Goal: Task Accomplishment & Management: Complete application form

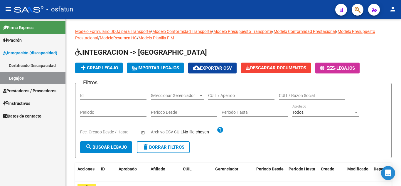
click at [29, 92] on span "Prestadores / Proveedores" at bounding box center [29, 90] width 53 height 6
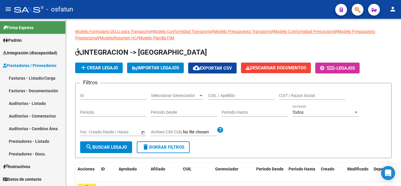
click at [33, 79] on link "Facturas - Listado/Carga" at bounding box center [32, 78] width 65 height 13
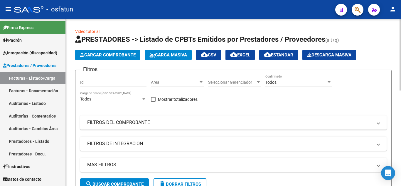
click at [120, 55] on span "Cargar Comprobante" at bounding box center [108, 54] width 56 height 5
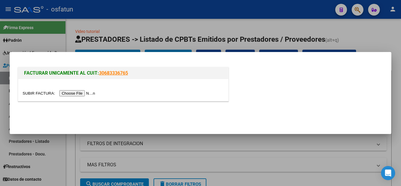
click at [89, 92] on input "file" at bounding box center [60, 93] width 74 height 6
click at [362, 37] on div at bounding box center [200, 93] width 401 height 186
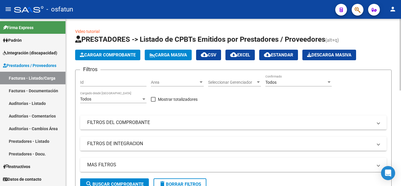
click at [165, 59] on button "Carga Masiva" at bounding box center [168, 55] width 47 height 11
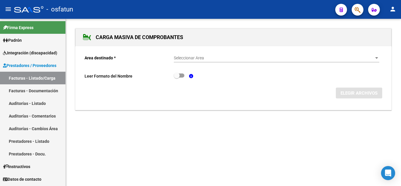
click at [210, 61] on div "Seleccionar Area Seleccionar Area" at bounding box center [276, 56] width 205 height 12
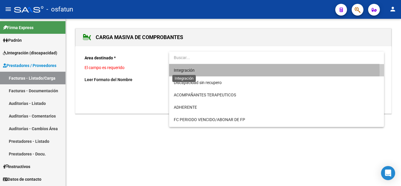
click at [178, 72] on span "Integración" at bounding box center [184, 70] width 21 height 5
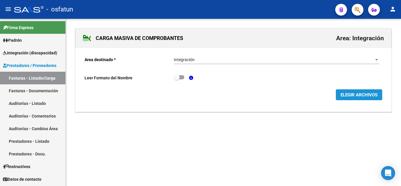
click at [342, 95] on span "ELEGIR ARCHIVOS" at bounding box center [358, 94] width 37 height 5
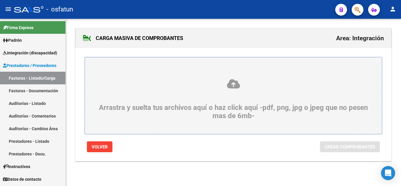
drag, startPoint x: 243, startPoint y: 97, endPoint x: 225, endPoint y: 94, distance: 18.9
click at [225, 94] on div "Arrastra y suelta tus archivos aquí o haz click aquí -pdf, png, jpg o jpeg que …" at bounding box center [233, 98] width 269 height 41
click at [0, 0] on input "Arrastra y suelta tus archivos aquí o haz click aquí -pdf, png, jpg o jpeg que …" at bounding box center [0, 0] width 0 height 0
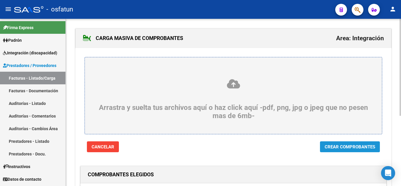
click at [334, 146] on span "Crear Comprobantes" at bounding box center [349, 146] width 50 height 5
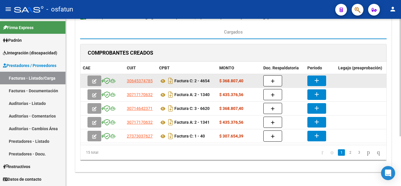
scroll to position [37, 0]
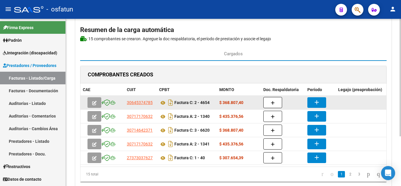
click at [318, 100] on mat-icon "add" at bounding box center [316, 102] width 7 height 7
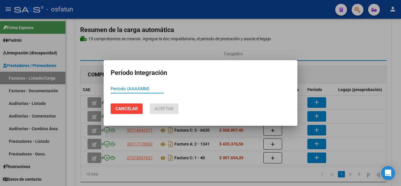
type input "0"
type input "202507"
click at [170, 111] on button "Aceptar" at bounding box center [164, 108] width 29 height 11
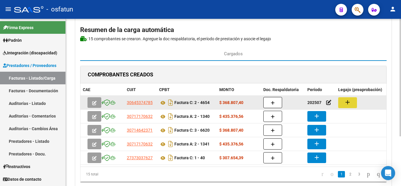
click at [351, 101] on button "add" at bounding box center [347, 102] width 19 height 11
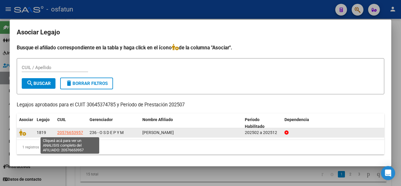
click at [68, 133] on span "20576653957" at bounding box center [70, 132] width 26 height 5
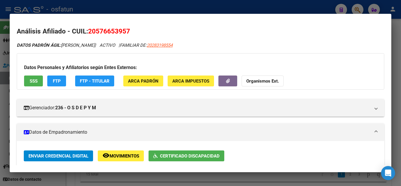
click at [396, 65] on div at bounding box center [200, 93] width 401 height 186
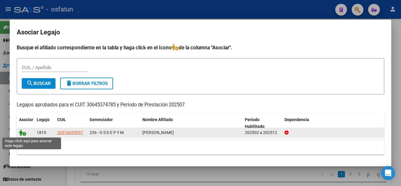
click at [22, 132] on icon at bounding box center [22, 132] width 7 height 6
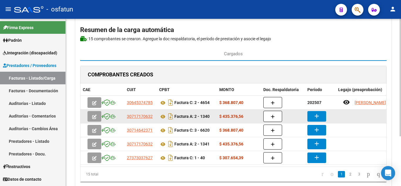
click at [315, 115] on mat-icon "add" at bounding box center [316, 115] width 7 height 7
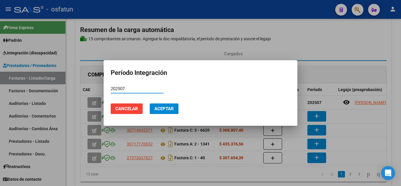
type input "202507"
click at [153, 108] on button "Aceptar" at bounding box center [164, 108] width 29 height 11
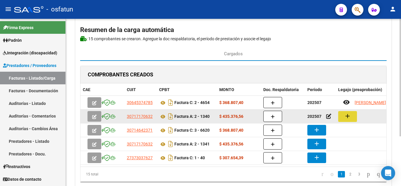
click at [349, 118] on mat-icon "add" at bounding box center [347, 115] width 7 height 7
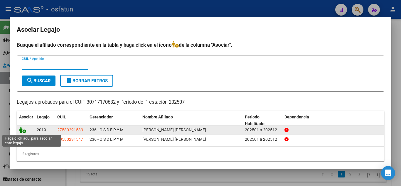
click at [24, 131] on icon at bounding box center [22, 129] width 7 height 6
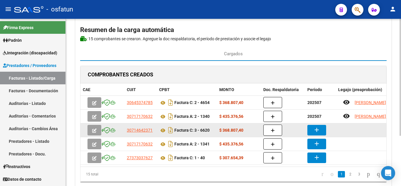
click at [319, 130] on mat-icon "add" at bounding box center [316, 129] width 7 height 7
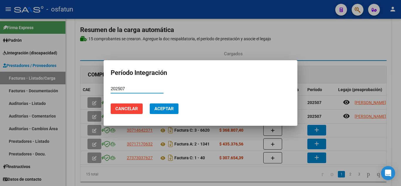
type input "202507"
click at [163, 109] on span "Aceptar" at bounding box center [163, 108] width 19 height 5
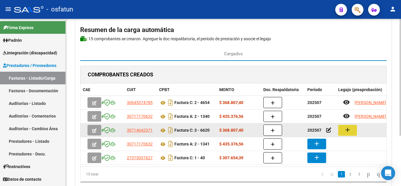
click at [345, 132] on mat-icon "add" at bounding box center [347, 129] width 7 height 7
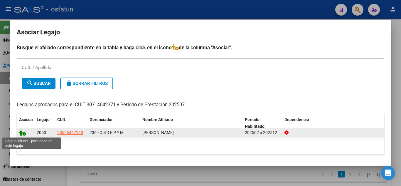
click at [24, 133] on icon at bounding box center [22, 132] width 7 height 6
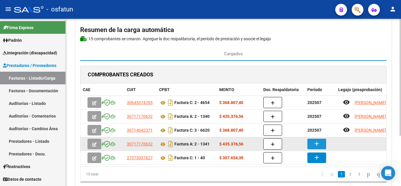
click at [319, 143] on mat-icon "add" at bounding box center [316, 143] width 7 height 7
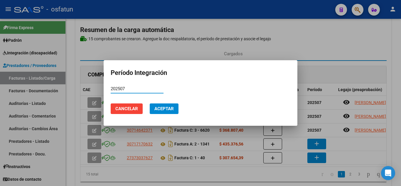
type input "202507"
click at [160, 106] on span "Aceptar" at bounding box center [163, 108] width 19 height 5
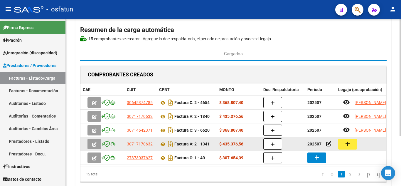
click at [347, 146] on mat-icon "add" at bounding box center [347, 143] width 7 height 7
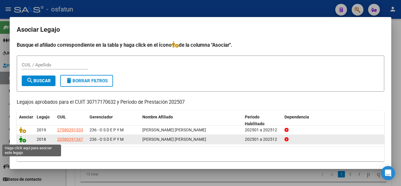
click at [26, 141] on icon at bounding box center [22, 139] width 7 height 6
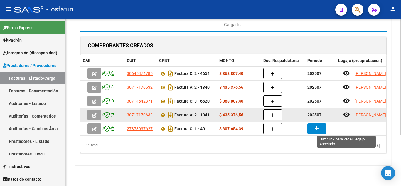
scroll to position [72, 0]
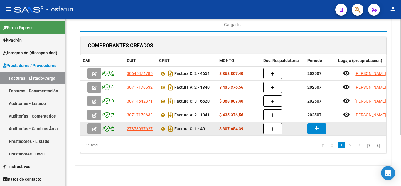
click at [309, 125] on button "add" at bounding box center [316, 128] width 19 height 11
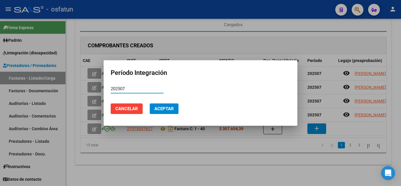
type input "202507"
click at [173, 106] on span "Aceptar" at bounding box center [163, 108] width 19 height 5
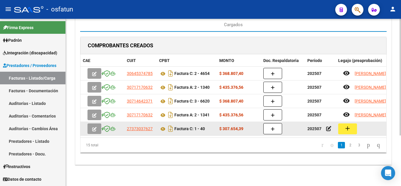
click at [351, 123] on button "add" at bounding box center [347, 128] width 19 height 11
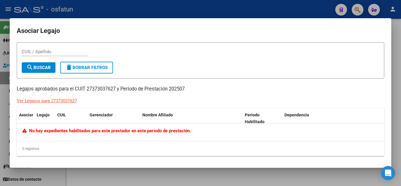
click at [398, 36] on div at bounding box center [200, 93] width 401 height 186
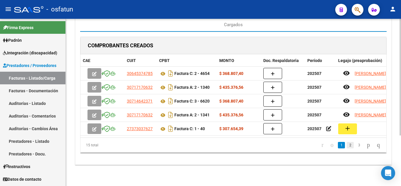
click at [346, 145] on link "2" at bounding box center [349, 145] width 7 height 6
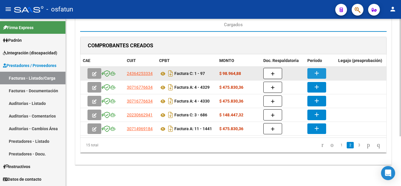
click at [319, 70] on mat-icon "add" at bounding box center [316, 73] width 7 height 7
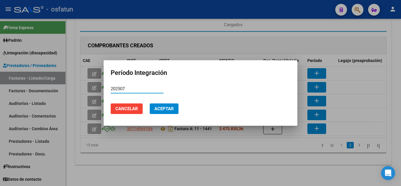
type input "202507"
click at [181, 109] on mat-dialog-actions "Cancelar Aceptar" at bounding box center [201, 109] width 180 height 20
click at [174, 110] on button "Aceptar" at bounding box center [164, 108] width 29 height 11
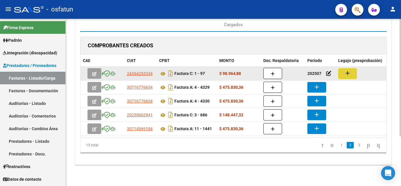
click at [348, 70] on mat-icon "add" at bounding box center [347, 73] width 7 height 7
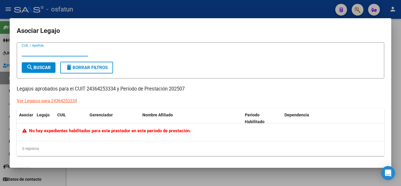
click at [394, 31] on div at bounding box center [200, 93] width 401 height 186
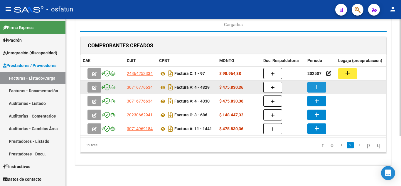
click at [319, 83] on mat-icon "add" at bounding box center [316, 86] width 7 height 7
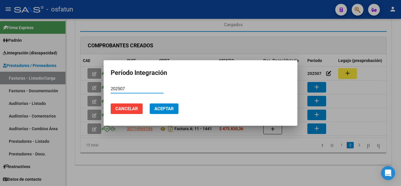
type input "202507"
click at [161, 108] on span "Aceptar" at bounding box center [163, 108] width 19 height 5
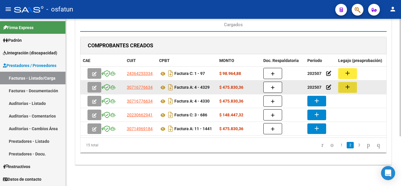
click at [342, 84] on button "add" at bounding box center [347, 87] width 19 height 11
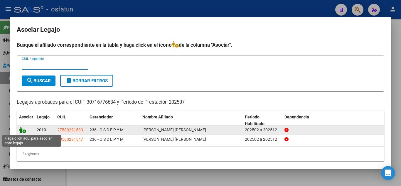
click at [22, 131] on icon at bounding box center [22, 129] width 7 height 6
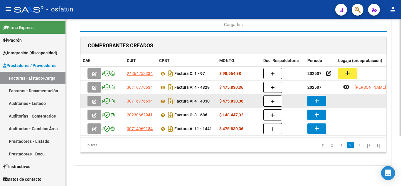
click at [314, 97] on mat-icon "add" at bounding box center [316, 100] width 7 height 7
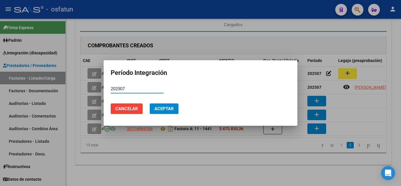
type input "202507"
click at [156, 110] on span "Aceptar" at bounding box center [163, 108] width 19 height 5
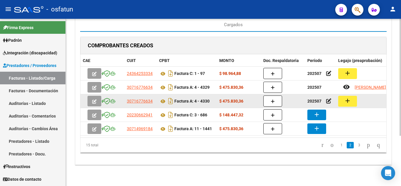
click at [351, 97] on mat-icon "add" at bounding box center [347, 100] width 7 height 7
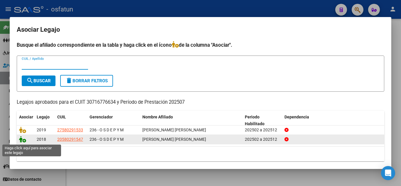
click at [24, 141] on icon at bounding box center [22, 139] width 7 height 6
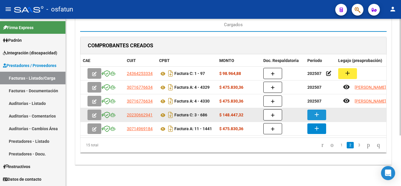
click at [320, 111] on mat-icon "add" at bounding box center [316, 114] width 7 height 7
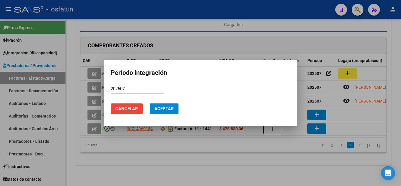
type input "202507"
click at [159, 111] on button "Aceptar" at bounding box center [164, 108] width 29 height 11
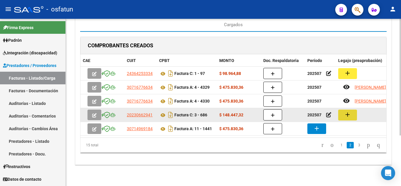
click at [343, 110] on button "add" at bounding box center [347, 114] width 19 height 11
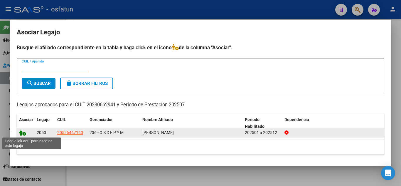
click at [23, 132] on icon at bounding box center [22, 132] width 7 height 6
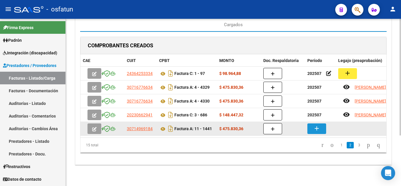
click at [320, 126] on button "add" at bounding box center [316, 128] width 19 height 11
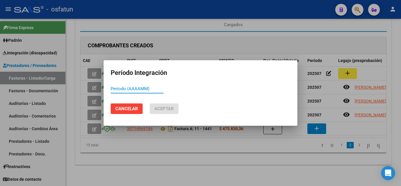
click at [149, 89] on input "Período (AAAAMM)" at bounding box center [137, 88] width 53 height 5
type input "202507"
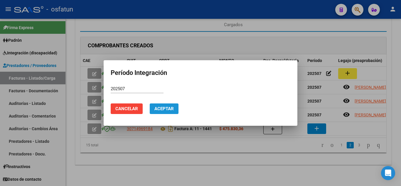
click at [160, 109] on span "Aceptar" at bounding box center [163, 108] width 19 height 5
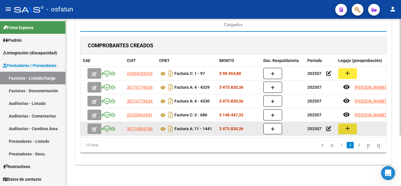
click at [351, 123] on button "add" at bounding box center [347, 128] width 19 height 11
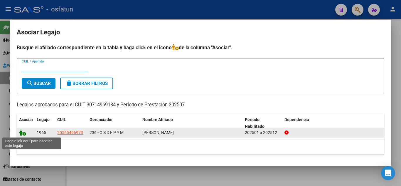
click at [23, 134] on icon at bounding box center [22, 132] width 7 height 6
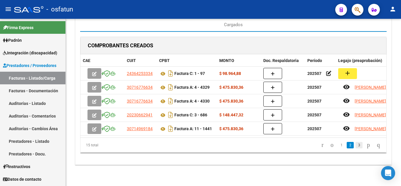
click at [355, 148] on link "3" at bounding box center [358, 145] width 7 height 6
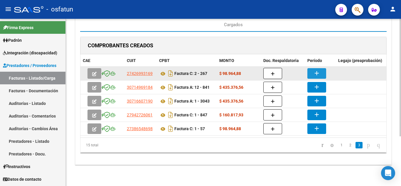
click at [314, 70] on mat-icon "add" at bounding box center [316, 73] width 7 height 7
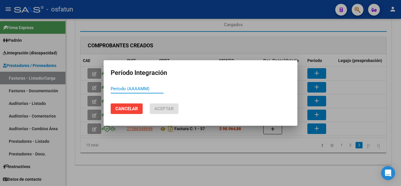
click at [149, 92] on div "Período (AAAAMM)" at bounding box center [137, 88] width 53 height 9
type input "202507"
click at [167, 111] on span "Aceptar" at bounding box center [163, 108] width 19 height 5
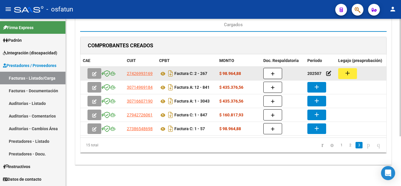
click at [345, 70] on mat-icon "add" at bounding box center [347, 73] width 7 height 7
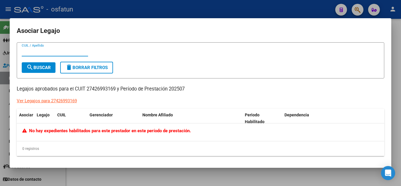
click at [393, 44] on div at bounding box center [200, 93] width 401 height 186
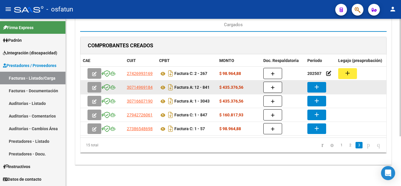
click at [320, 82] on button "add" at bounding box center [316, 87] width 19 height 11
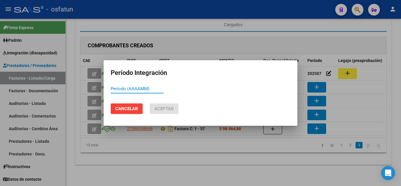
click at [151, 89] on input "Período (AAAAMM)" at bounding box center [137, 88] width 53 height 5
type input "202507"
click at [160, 110] on span "Aceptar" at bounding box center [163, 108] width 19 height 5
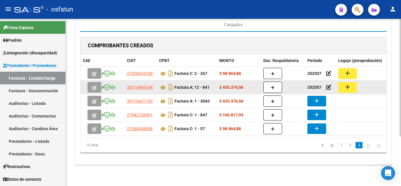
click at [347, 84] on mat-icon "add" at bounding box center [347, 86] width 7 height 7
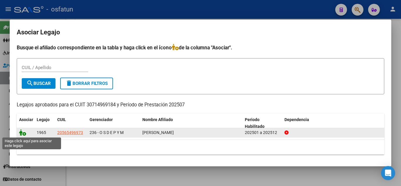
click at [23, 135] on icon at bounding box center [22, 132] width 7 height 6
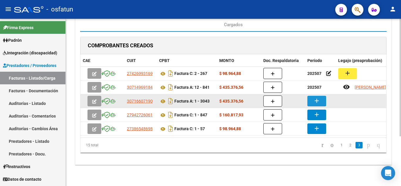
click at [319, 97] on mat-icon "add" at bounding box center [316, 100] width 7 height 7
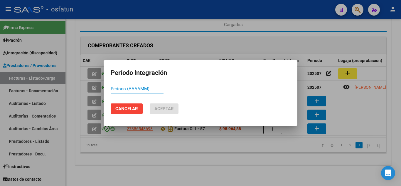
click at [147, 86] on input "Período (AAAAMM)" at bounding box center [137, 88] width 53 height 5
drag, startPoint x: 147, startPoint y: 86, endPoint x: 147, endPoint y: 106, distance: 19.4
click at [147, 87] on input "202507" at bounding box center [137, 88] width 53 height 5
type input "202507"
click at [159, 108] on span "Aceptar" at bounding box center [163, 108] width 19 height 5
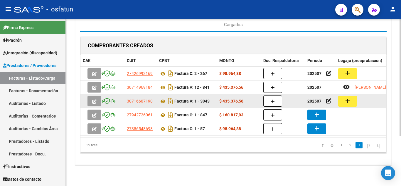
click at [347, 97] on mat-icon "add" at bounding box center [347, 100] width 7 height 7
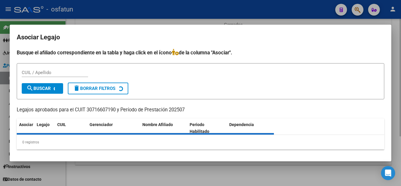
click at [347, 96] on div "Asociar Legajo Busque el afiliado correspondiente en la tabla y haga click en e…" at bounding box center [200, 93] width 381 height 136
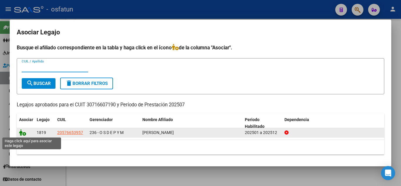
click at [24, 134] on icon at bounding box center [22, 132] width 7 height 6
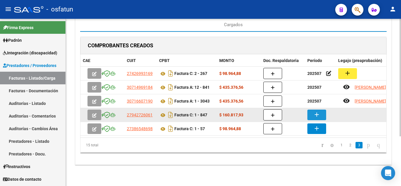
click at [315, 111] on mat-icon "add" at bounding box center [316, 114] width 7 height 7
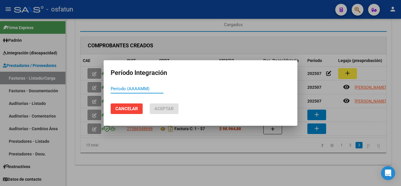
click at [146, 91] on input "Período (AAAAMM)" at bounding box center [137, 88] width 53 height 5
type input "202507"
click at [168, 109] on span "Aceptar" at bounding box center [163, 108] width 19 height 5
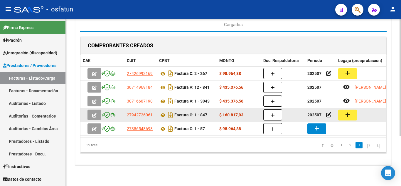
click at [348, 112] on mat-icon "add" at bounding box center [347, 114] width 7 height 7
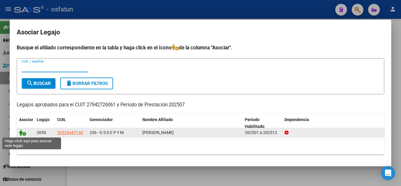
click at [25, 133] on icon at bounding box center [22, 132] width 7 height 6
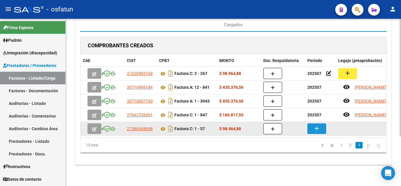
click at [313, 126] on button "add" at bounding box center [316, 128] width 19 height 11
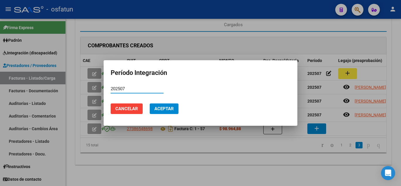
type input "202507"
click at [168, 107] on span "Aceptar" at bounding box center [163, 108] width 19 height 5
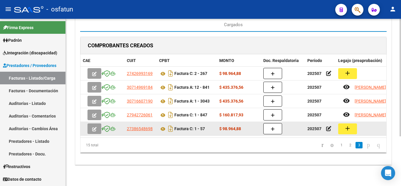
click at [354, 126] on button "add" at bounding box center [347, 128] width 19 height 11
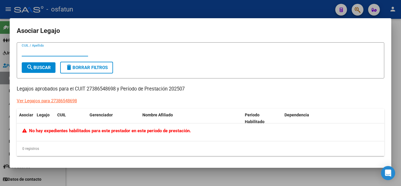
click at [399, 38] on div at bounding box center [200, 93] width 401 height 186
